Goal: Information Seeking & Learning: Check status

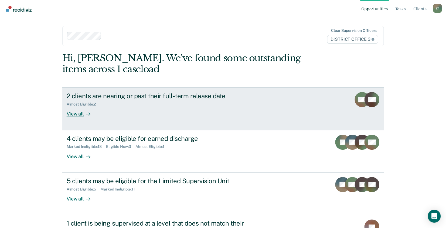
click at [84, 113] on div at bounding box center [87, 114] width 6 height 6
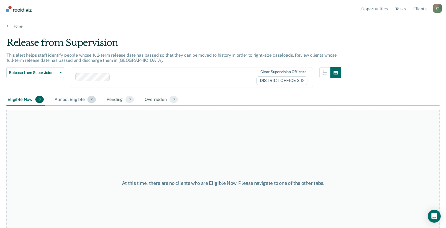
click at [71, 99] on div "Almost Eligible 2" at bounding box center [74, 100] width 43 height 12
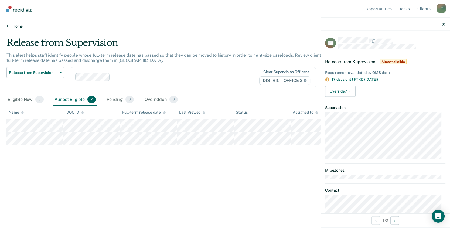
click at [12, 26] on link "Home" at bounding box center [224, 26] width 437 height 5
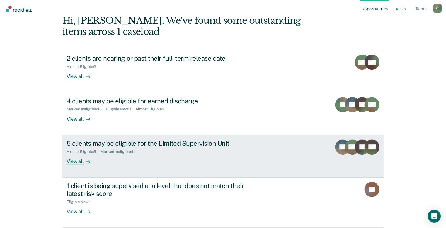
scroll to position [54, 0]
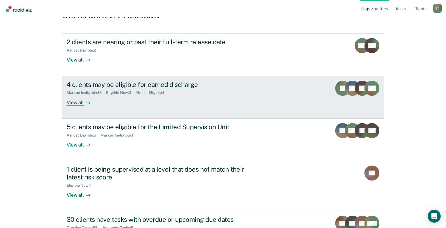
click at [75, 104] on div "View all" at bounding box center [82, 100] width 30 height 11
